Goal: Task Accomplishment & Management: Manage account settings

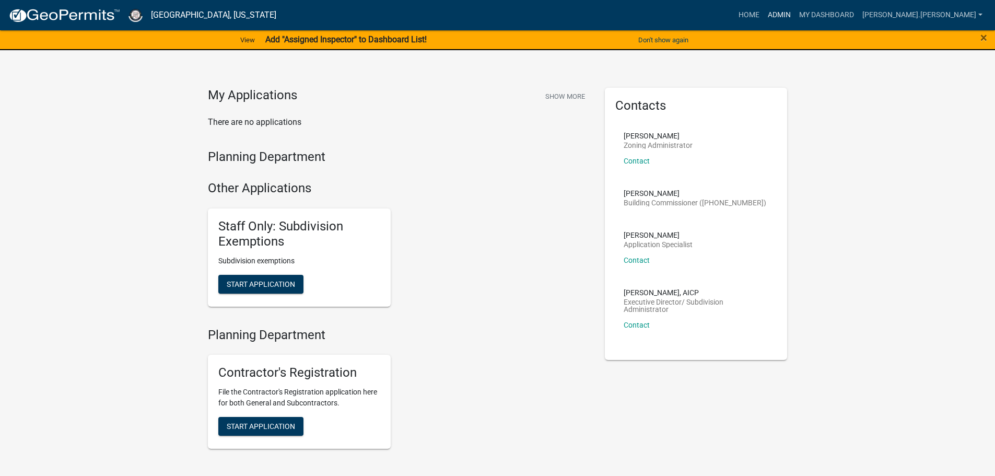
click at [795, 16] on link "Admin" at bounding box center [778, 15] width 31 height 20
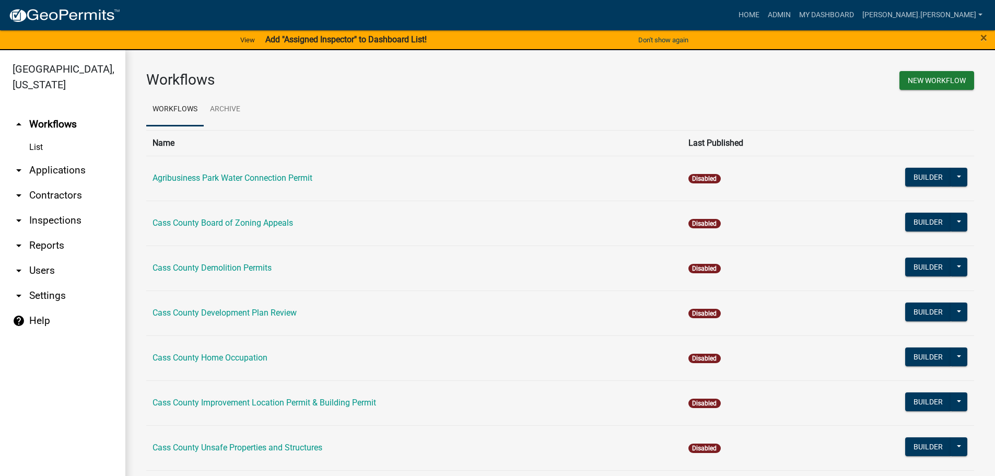
click at [44, 183] on link "arrow_drop_down Contractors" at bounding box center [62, 195] width 125 height 25
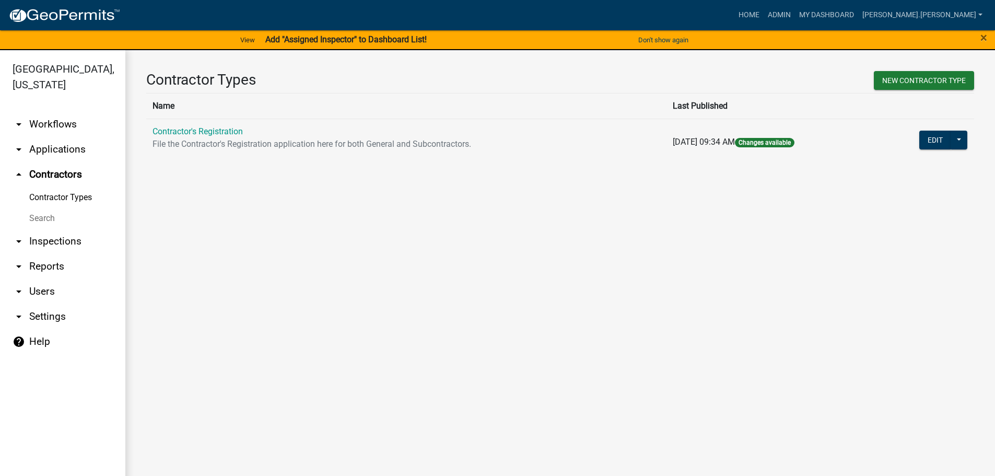
click at [43, 208] on link "Search" at bounding box center [62, 218] width 125 height 21
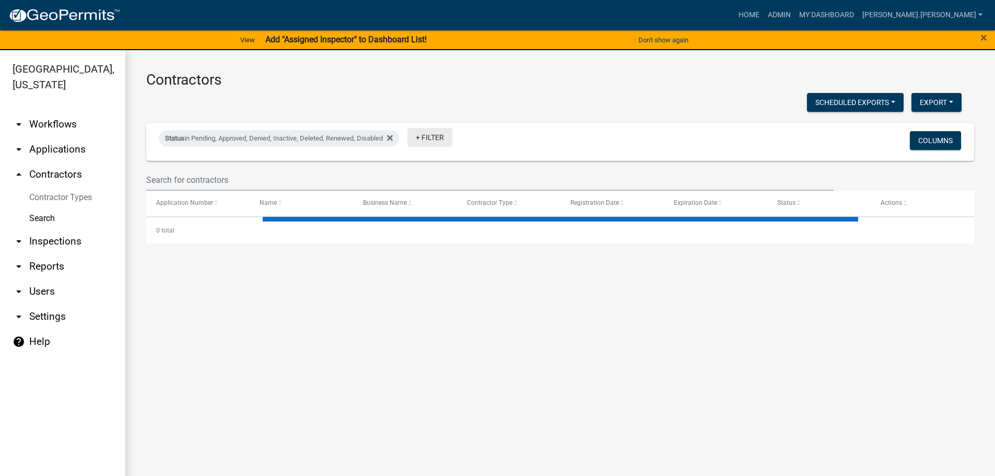
select select "3: 100"
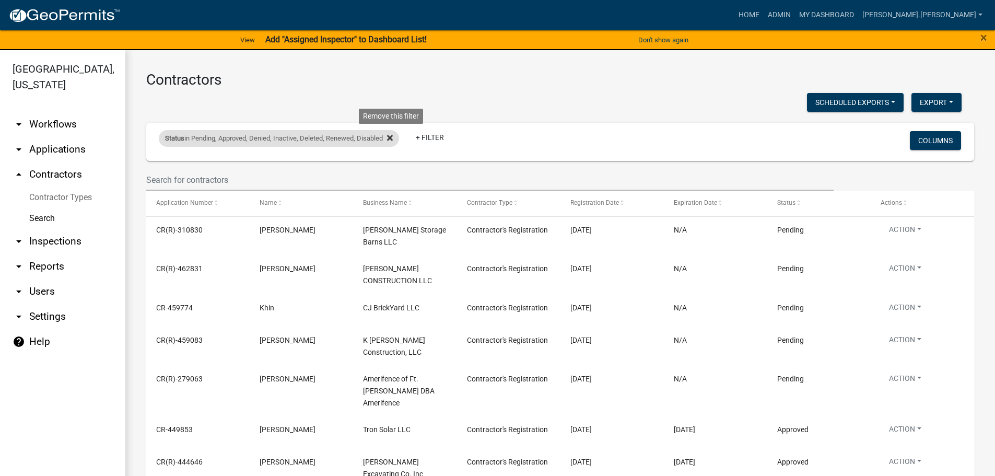
click at [393, 138] on icon at bounding box center [390, 138] width 6 height 6
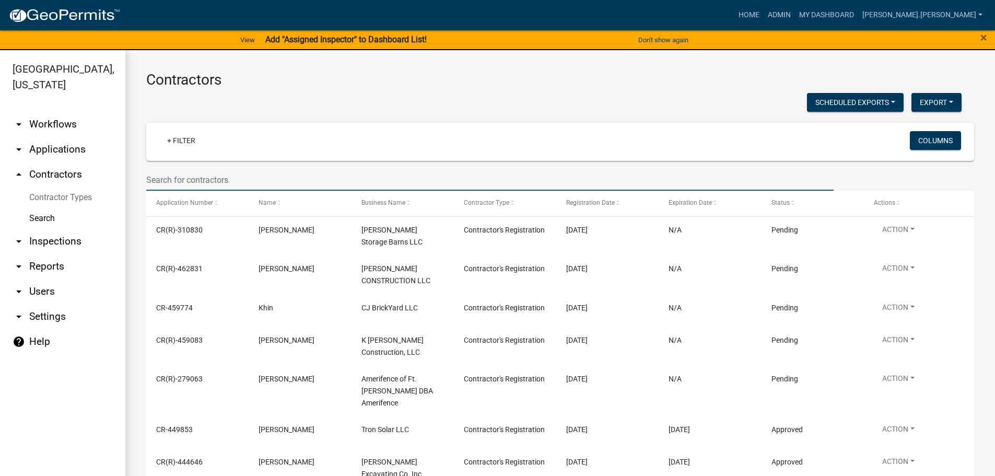
click at [206, 178] on input "text" at bounding box center [489, 179] width 687 height 21
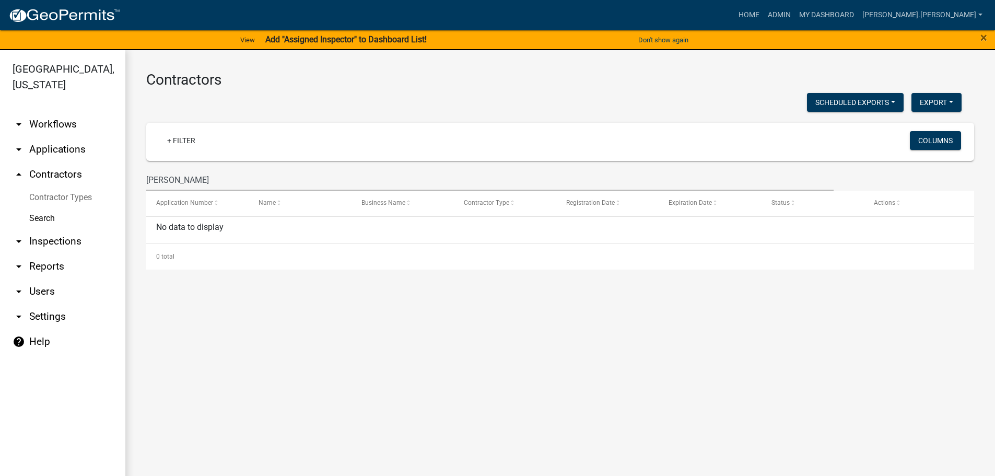
click at [812, 351] on main "Contractors Scheduled Exports + Create New Export Excel Format (.xlsx) CSV Form…" at bounding box center [559, 269] width 869 height 438
drag, startPoint x: 194, startPoint y: 174, endPoint x: 142, endPoint y: 161, distance: 53.3
click at [142, 161] on div "Contractors Scheduled Exports + Create New Export Excel Format (.xlsx) CSV Form…" at bounding box center [559, 170] width 869 height 240
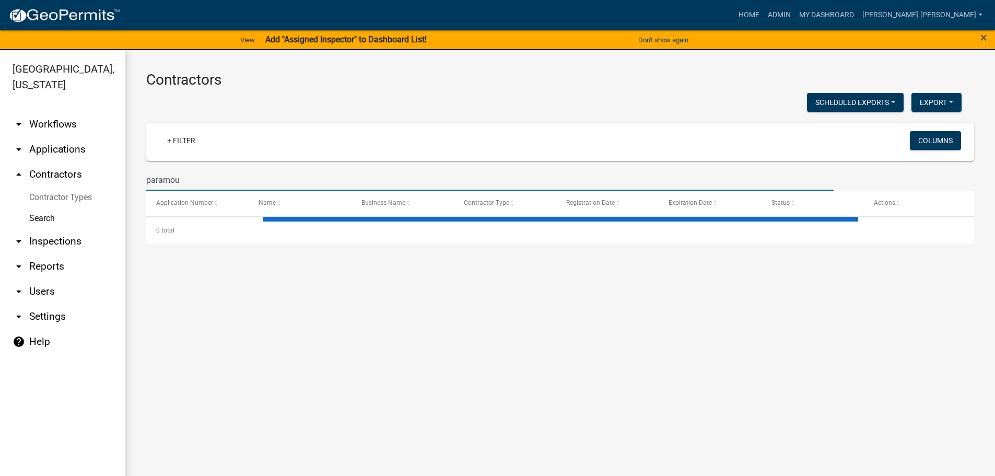
type input "paramoun"
select select "3: 100"
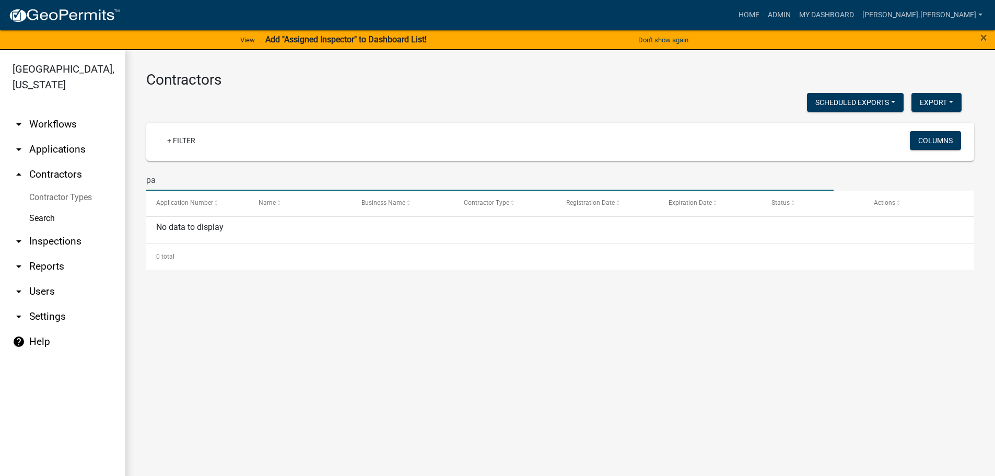
type input "p"
select select "3: 100"
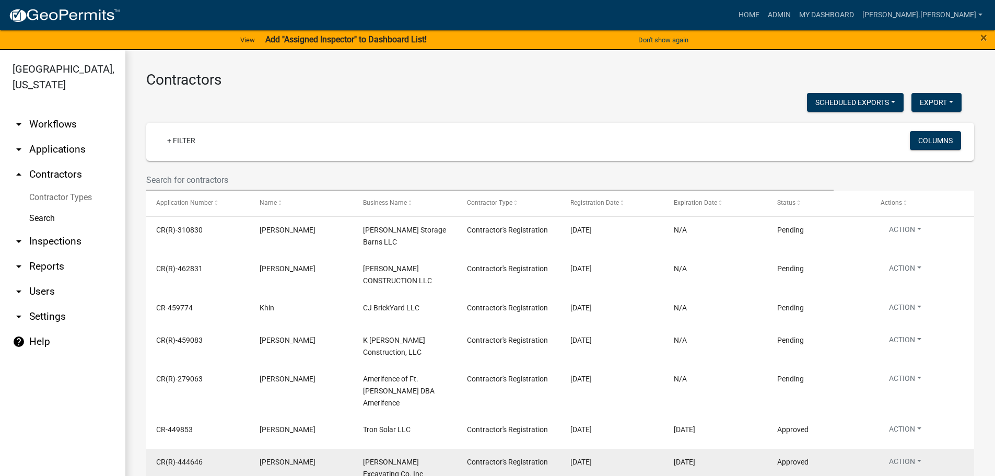
click at [170, 451] on datatable-body-cell "CR(R)-444646" at bounding box center [197, 468] width 103 height 39
